Goal: Transaction & Acquisition: Purchase product/service

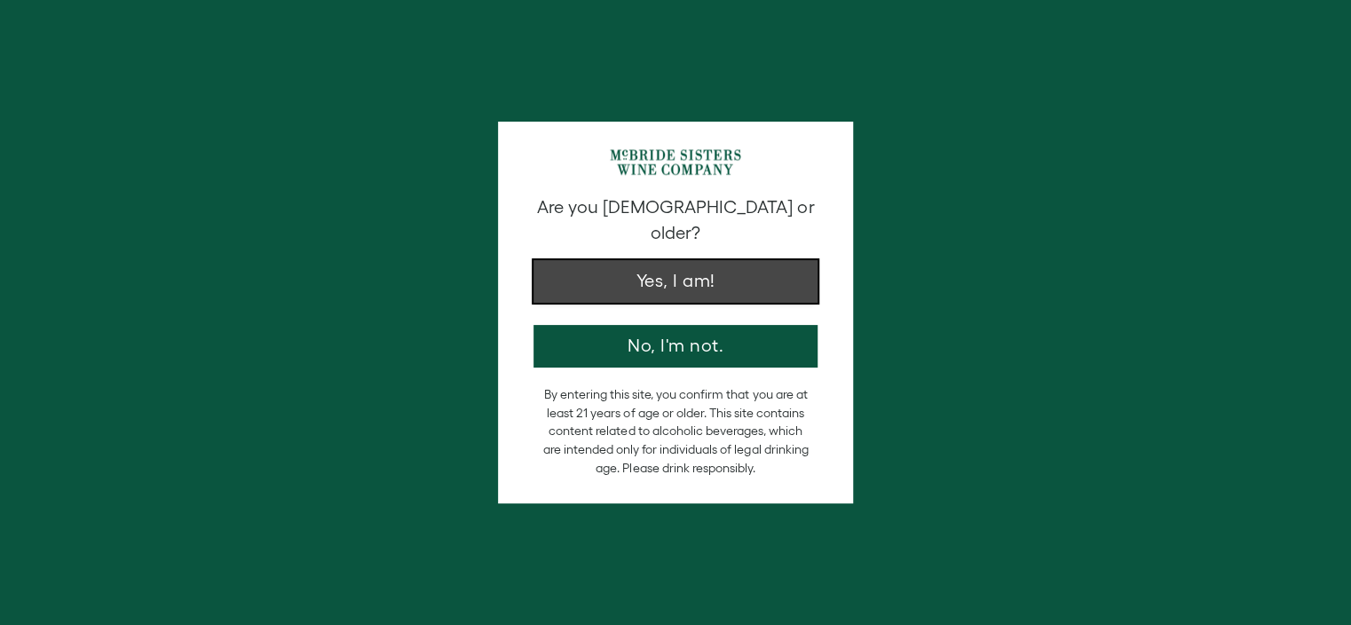
click at [695, 260] on button "Yes, I am!" at bounding box center [676, 281] width 284 height 43
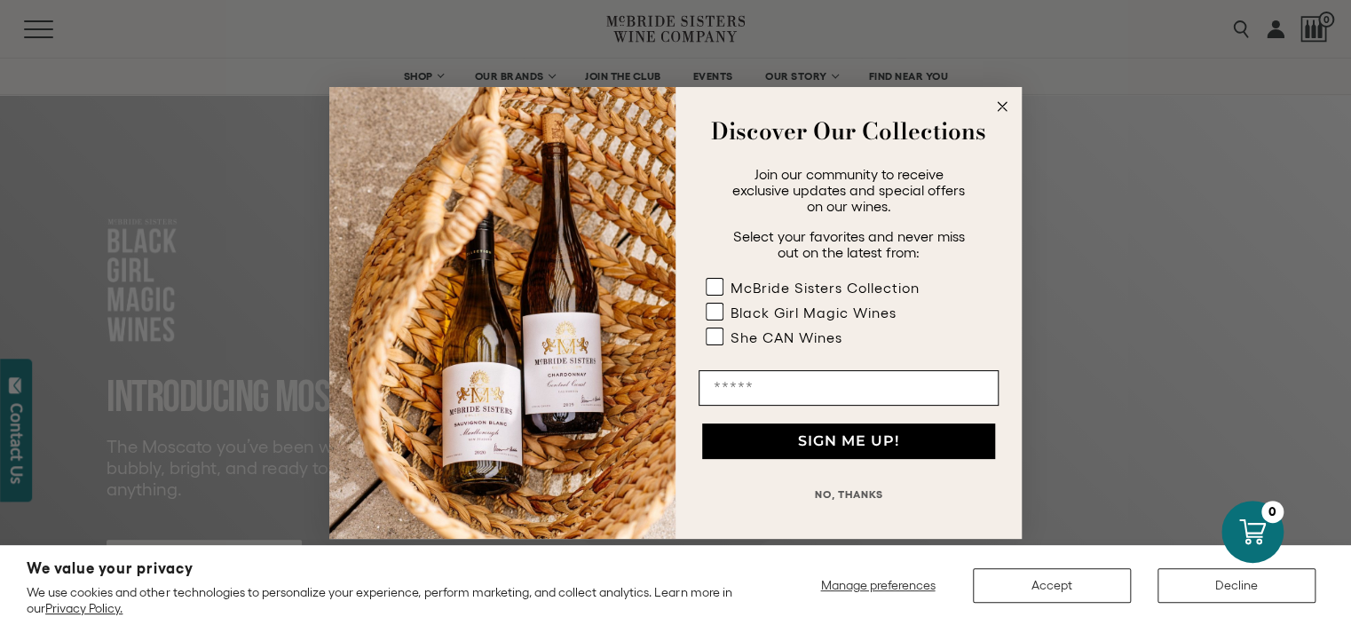
click at [1009, 109] on circle "Close dialog" at bounding box center [1003, 106] width 20 height 20
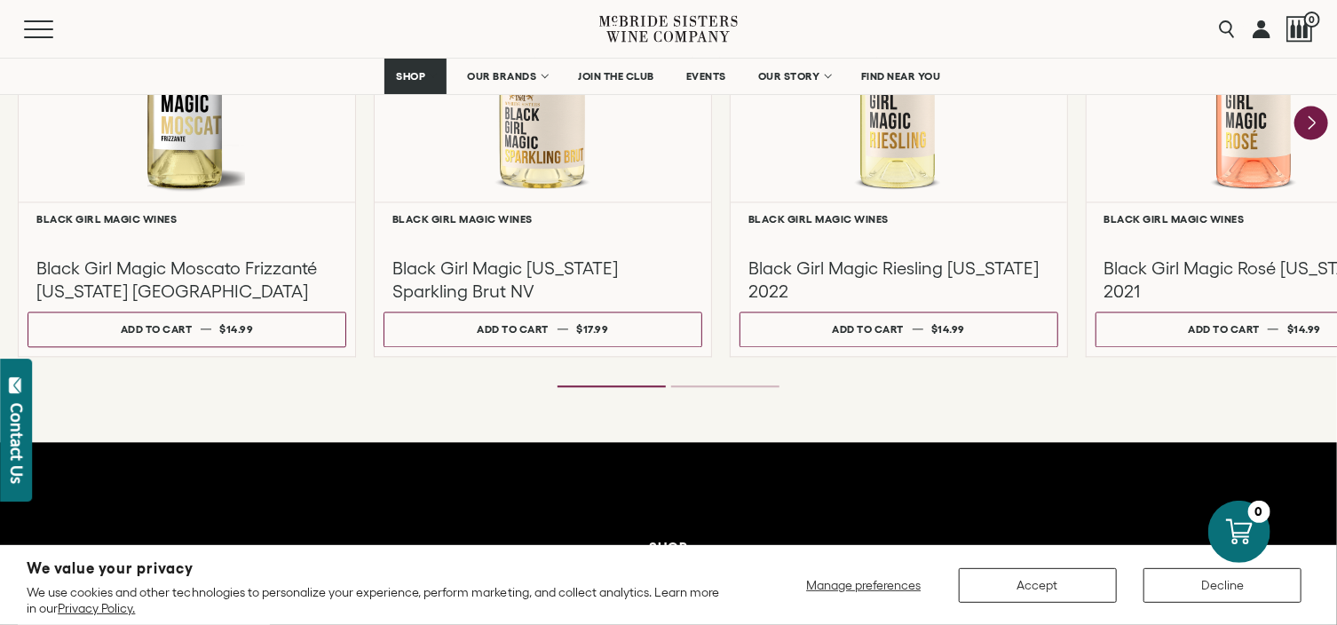
scroll to position [1713, 0]
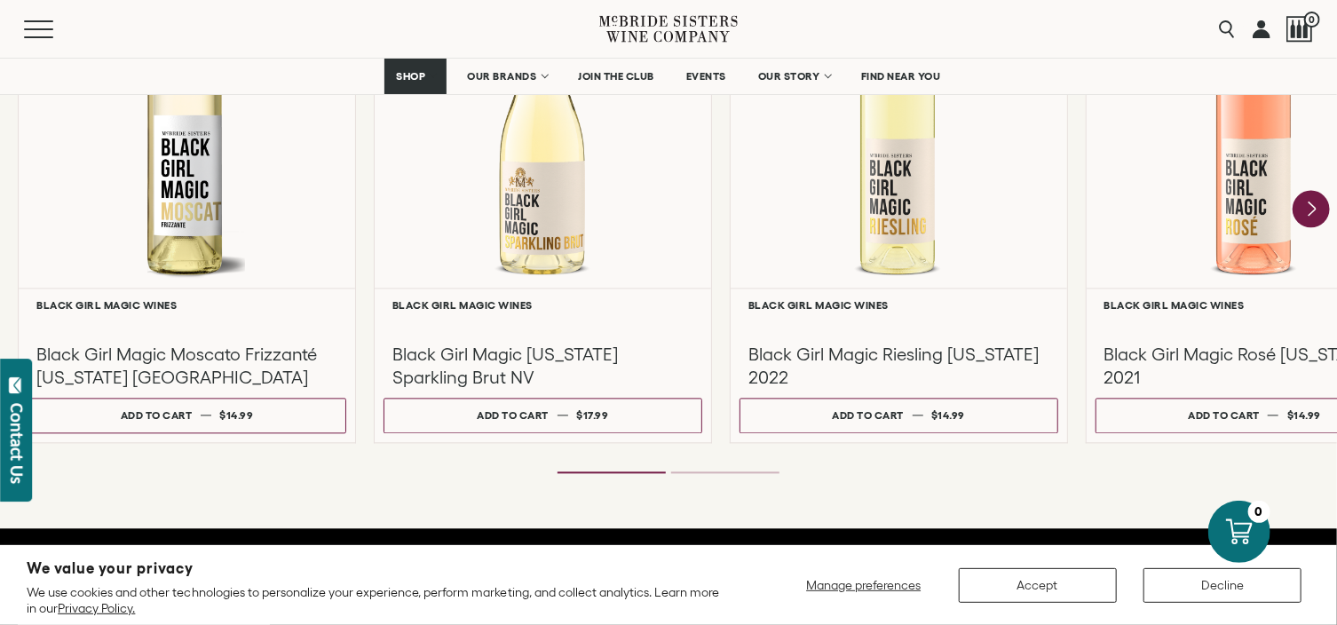
click at [1307, 200] on icon "Next" at bounding box center [1311, 209] width 37 height 37
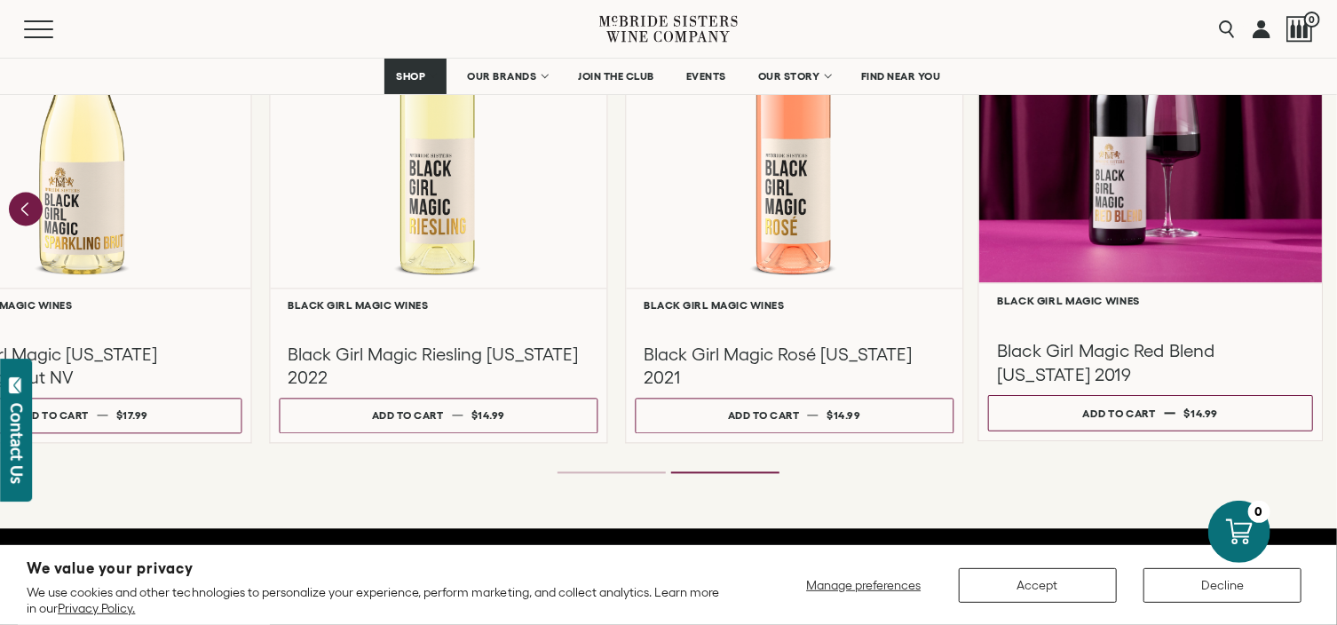
click at [1193, 345] on h3 "Black Girl Magic Red Blend [US_STATE] 2019" at bounding box center [1150, 361] width 307 height 47
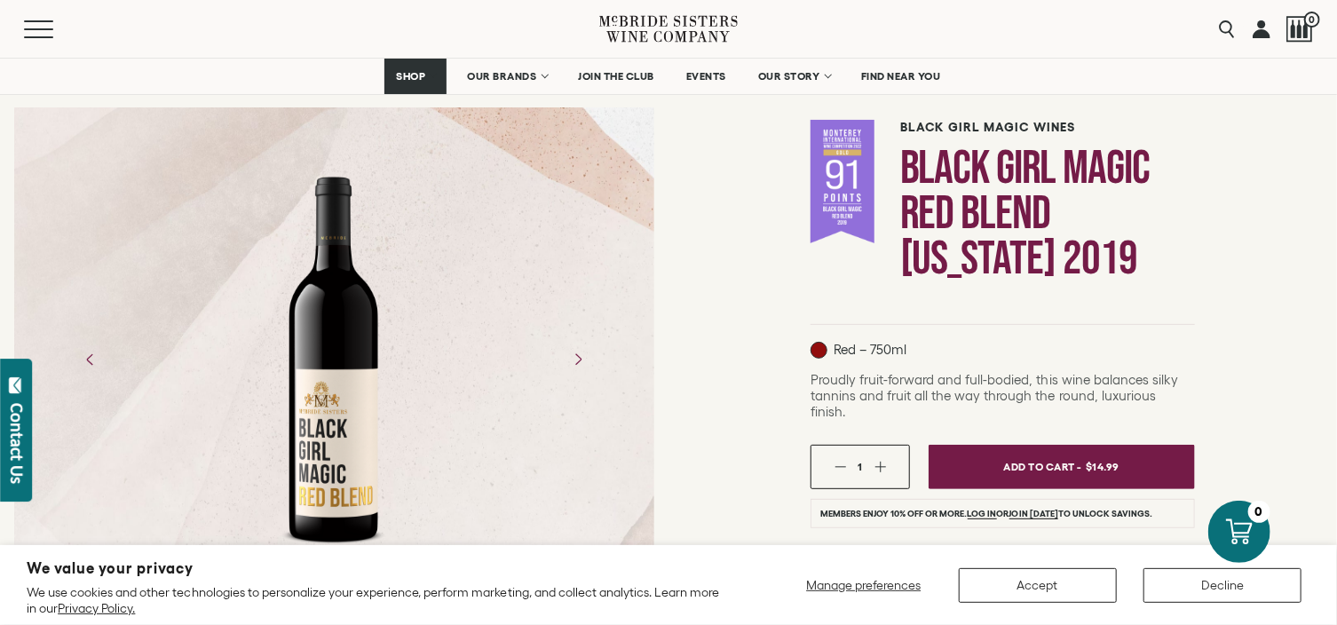
scroll to position [135, 0]
